Goal: Transaction & Acquisition: Purchase product/service

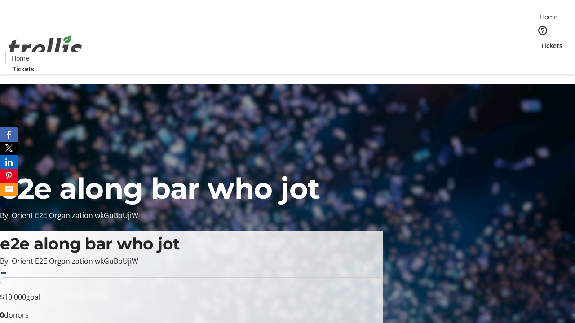
click at [541, 41] on span "Tickets" at bounding box center [552, 45] width 22 height 9
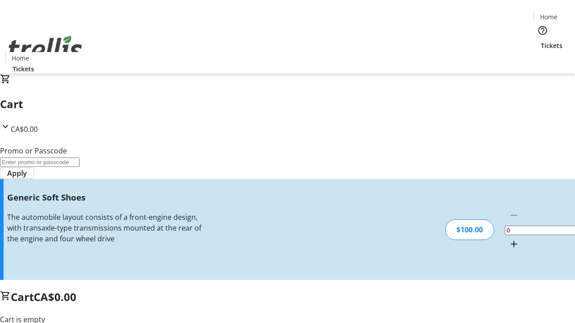
click at [509, 239] on mat-icon "Increment by one" at bounding box center [514, 244] width 11 height 11
type input "1"
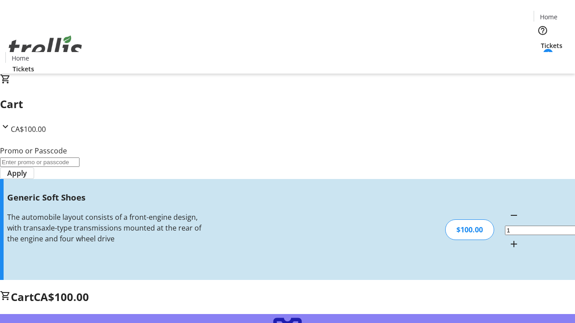
type input "FREE"
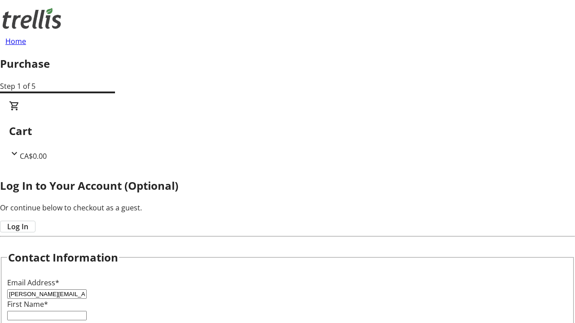
type input "[PERSON_NAME][EMAIL_ADDRESS][DOMAIN_NAME]"
type input "[PERSON_NAME]"
